Goal: Navigation & Orientation: Find specific page/section

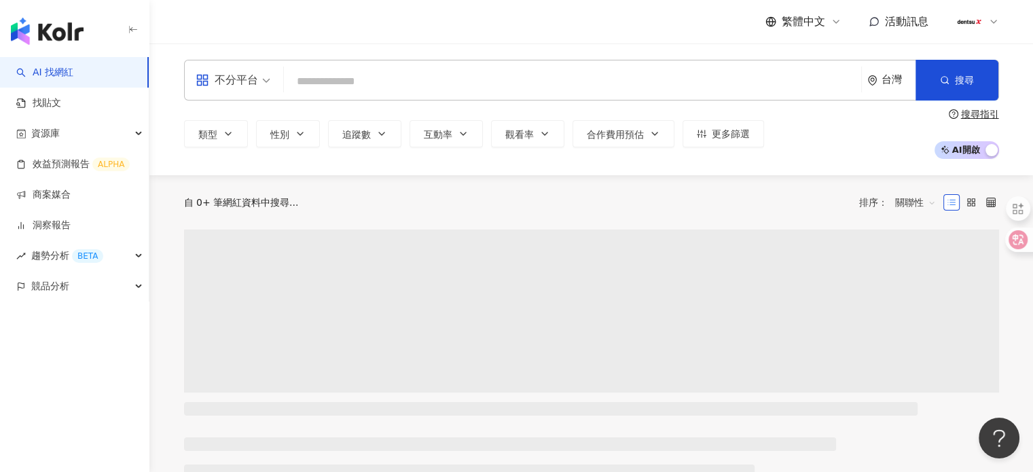
click at [66, 30] on img "button" at bounding box center [47, 31] width 73 height 27
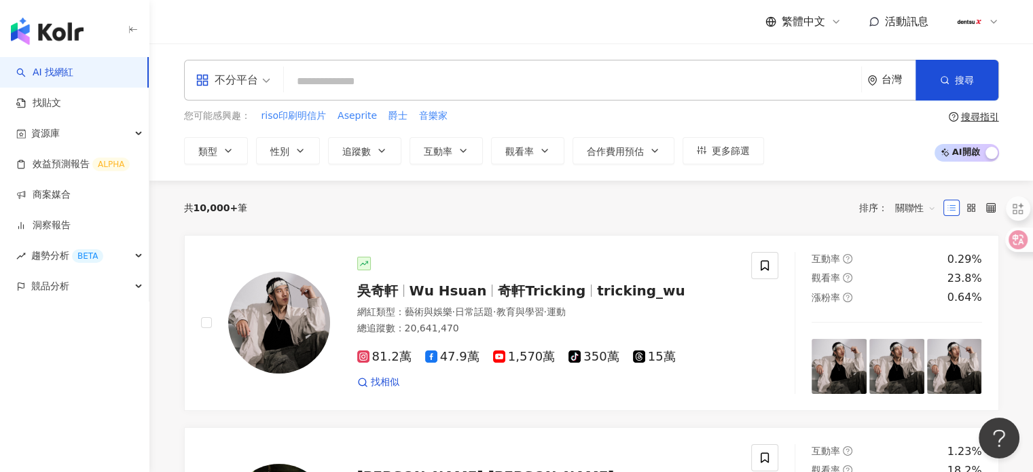
click at [90, 423] on div "AI 找網紅 找貼文 資源庫 效益預測報告 ALPHA 商案媒合 洞察報告 趨勢分析 BETA 競品分析" at bounding box center [74, 264] width 149 height 415
